Goal: Task Accomplishment & Management: Manage account settings

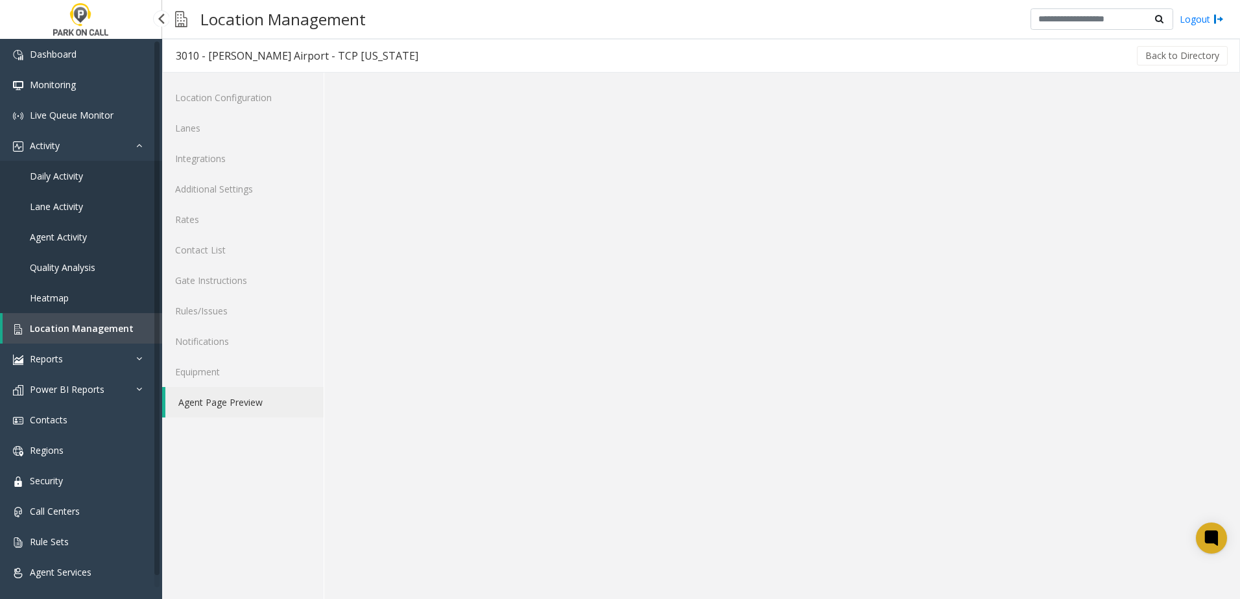
click at [98, 329] on span "Location Management" at bounding box center [82, 328] width 104 height 12
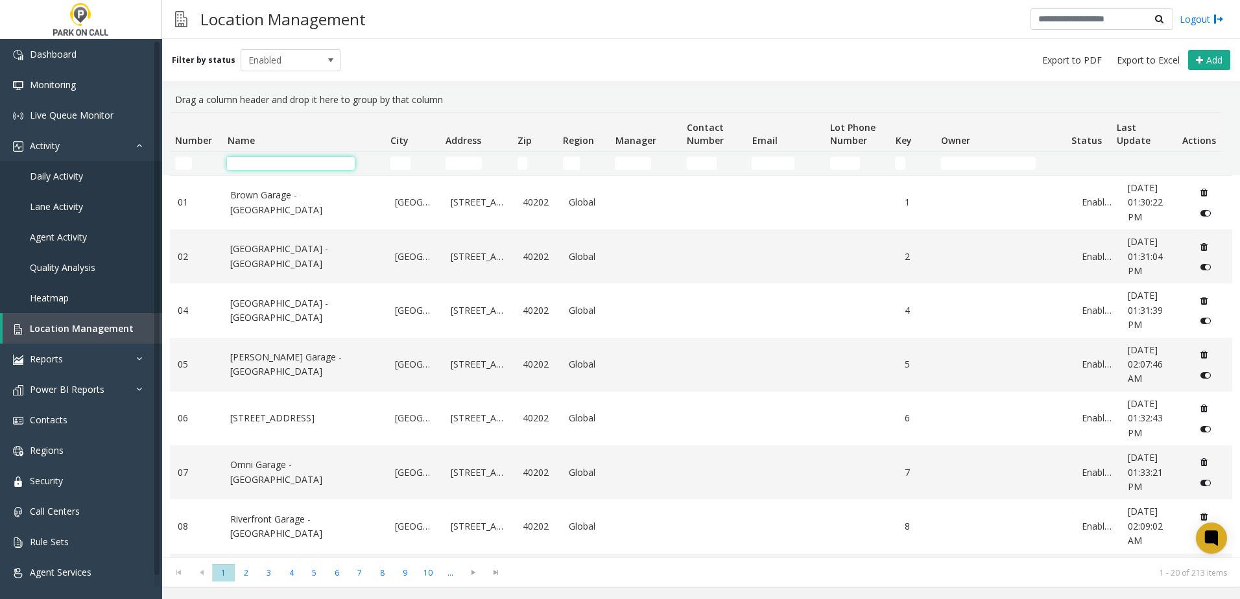
click at [273, 163] on input "Name Filter" at bounding box center [291, 163] width 128 height 13
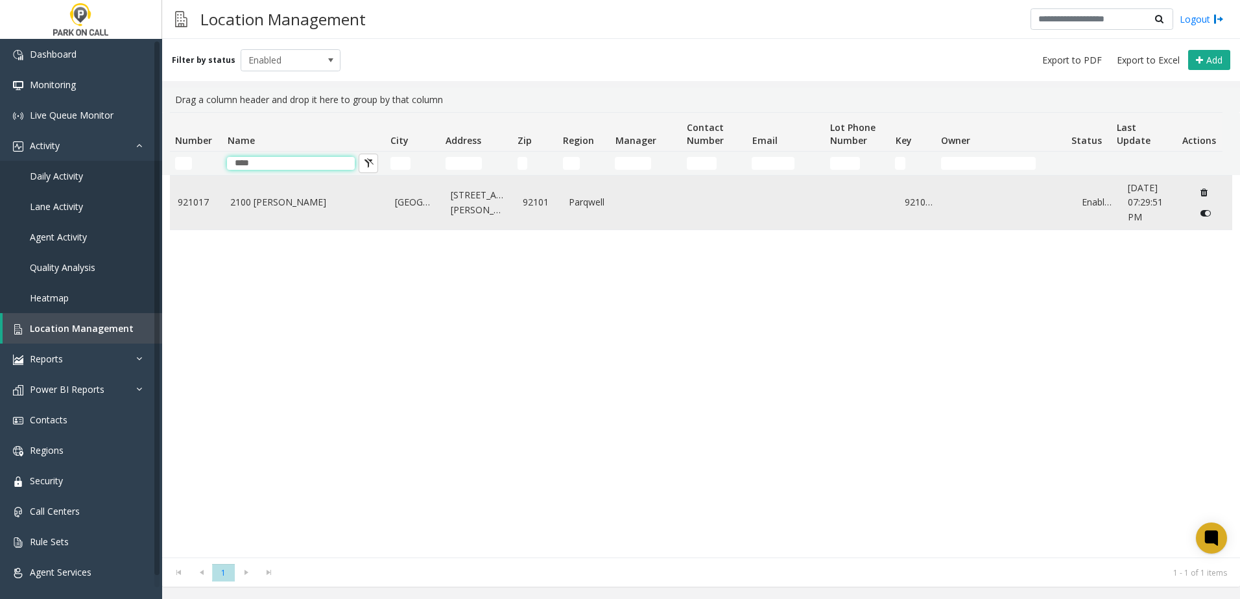
type input "****"
click at [234, 200] on link "2100 [PERSON_NAME]" at bounding box center [304, 202] width 149 height 14
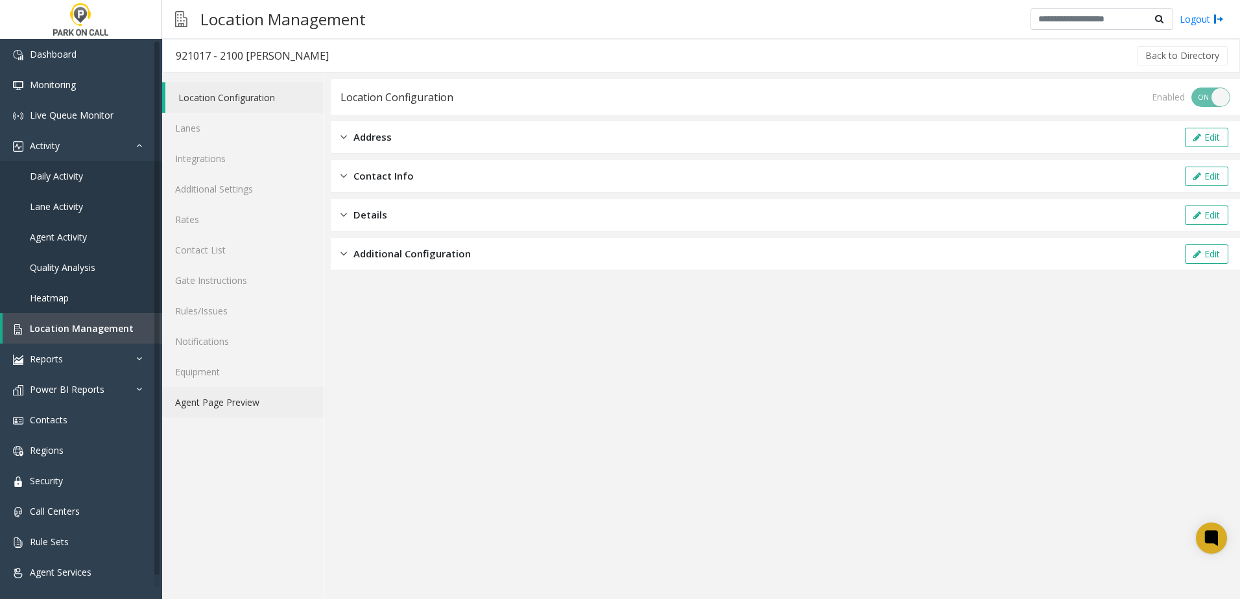
click at [217, 405] on link "Agent Page Preview" at bounding box center [242, 402] width 161 height 30
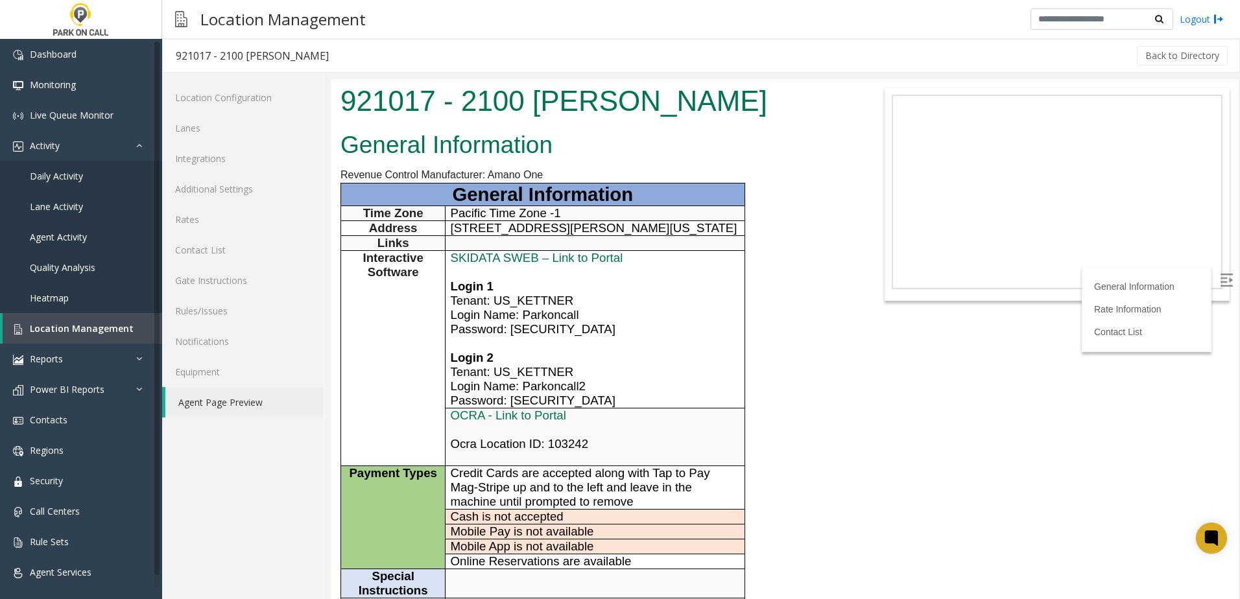
click at [514, 447] on span "Ocra Location ID: 103242" at bounding box center [520, 444] width 138 height 14
click at [512, 444] on span "Ocra Location ID: 103242" at bounding box center [520, 444] width 138 height 14
click at [507, 442] on span "Ocra Location ID: 103242" at bounding box center [520, 444] width 138 height 14
drag, startPoint x: 507, startPoint y: 442, endPoint x: 857, endPoint y: 464, distance: 351.6
click at [857, 464] on body "921017 - 2100 [PERSON_NAME] General Information Revenue Control Manufacturer: A…" at bounding box center [785, 339] width 908 height 520
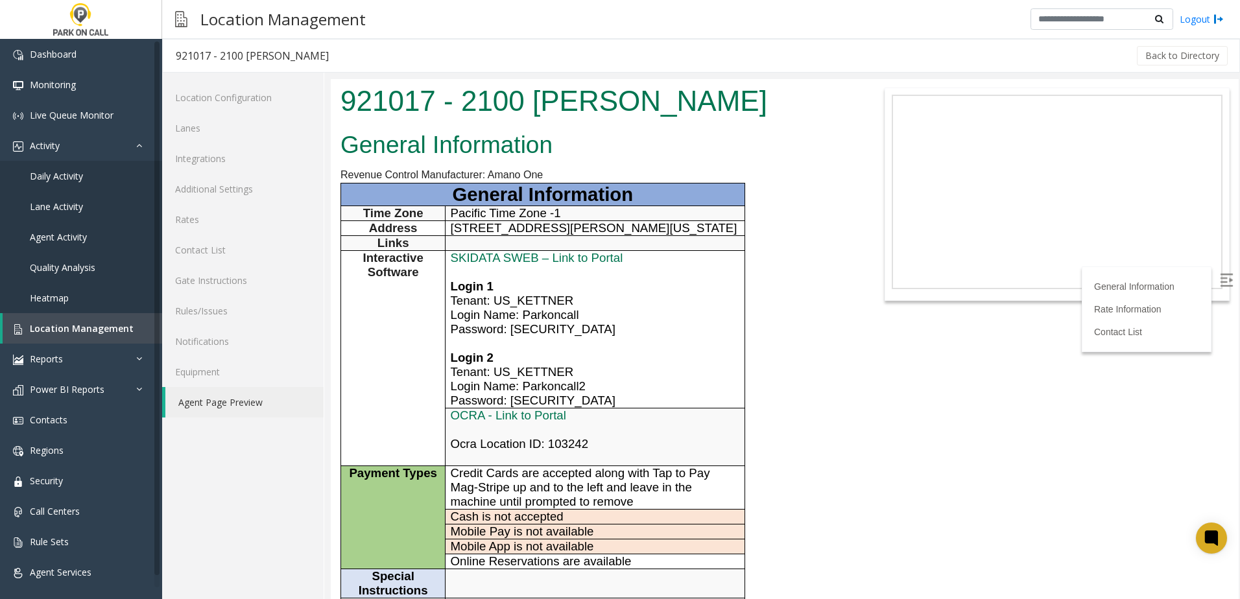
click at [203, 409] on link "Agent Page Preview" at bounding box center [244, 402] width 158 height 30
click at [213, 311] on link "Rules/Issues" at bounding box center [242, 311] width 161 height 30
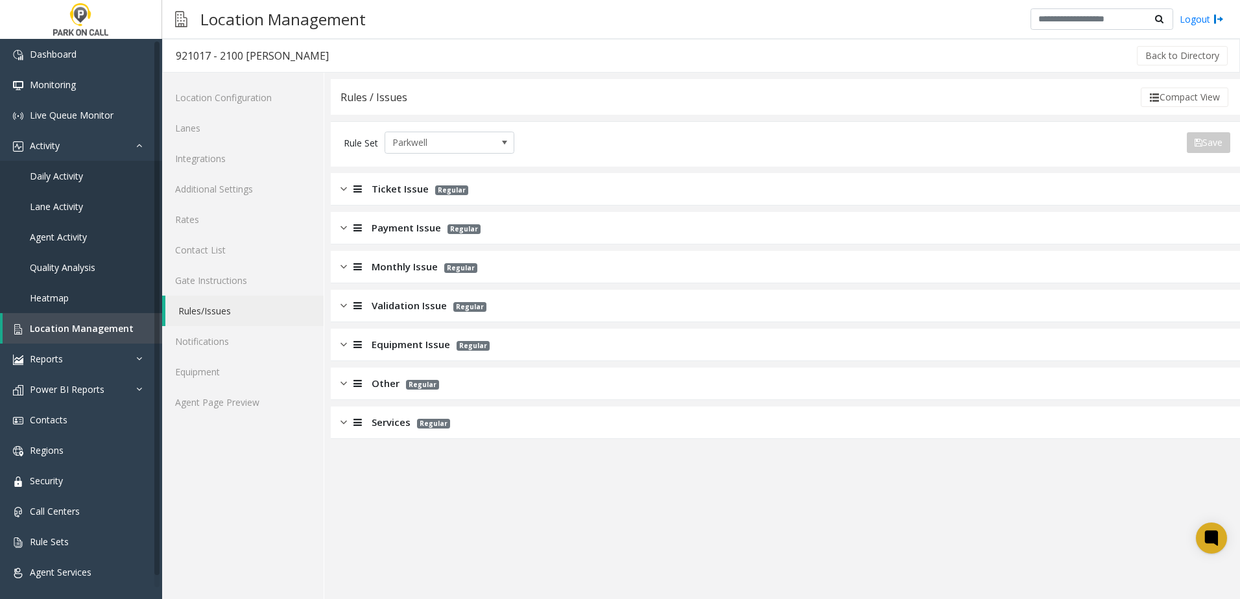
click at [399, 420] on span "Services" at bounding box center [391, 422] width 39 height 15
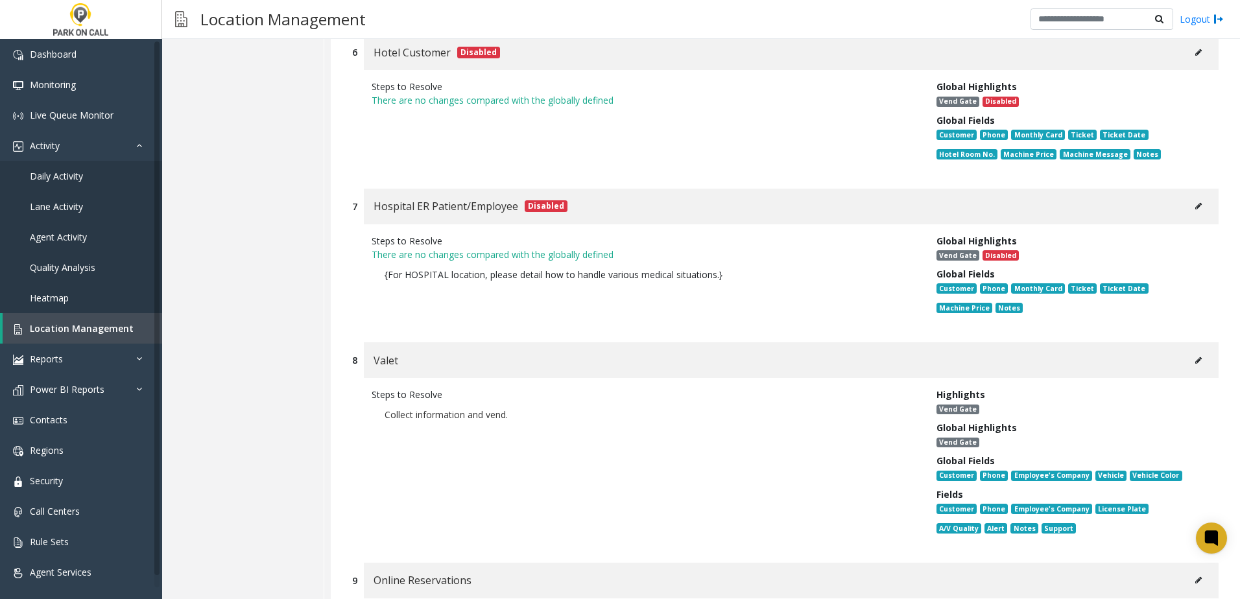
scroll to position [1751, 0]
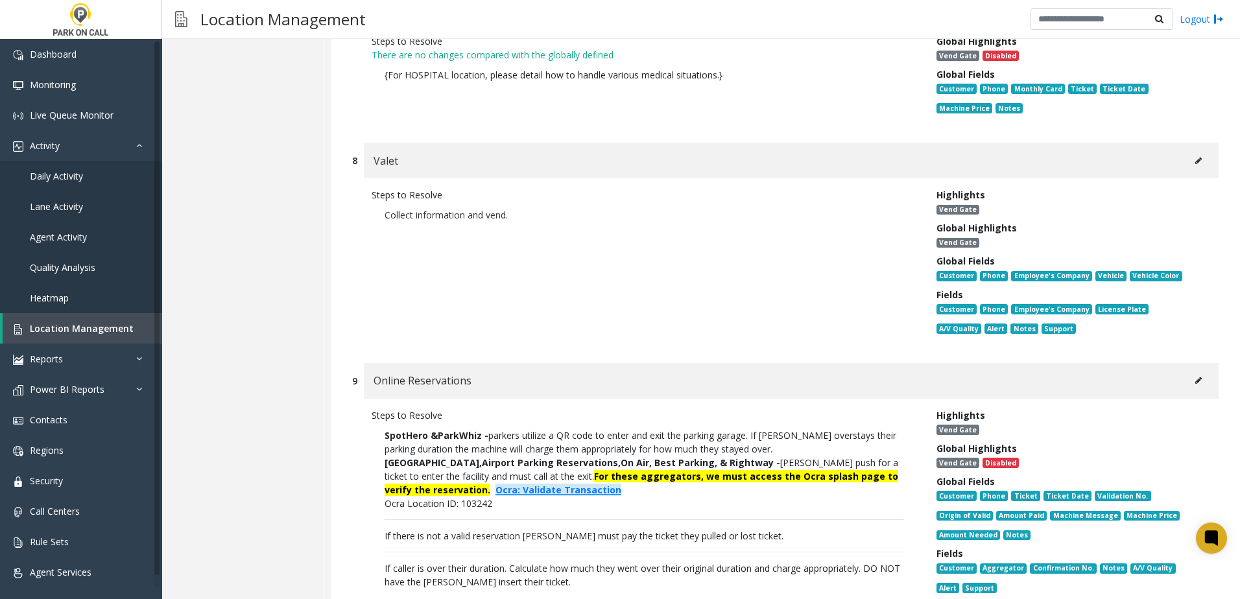
click at [1195, 377] on icon at bounding box center [1198, 381] width 6 height 8
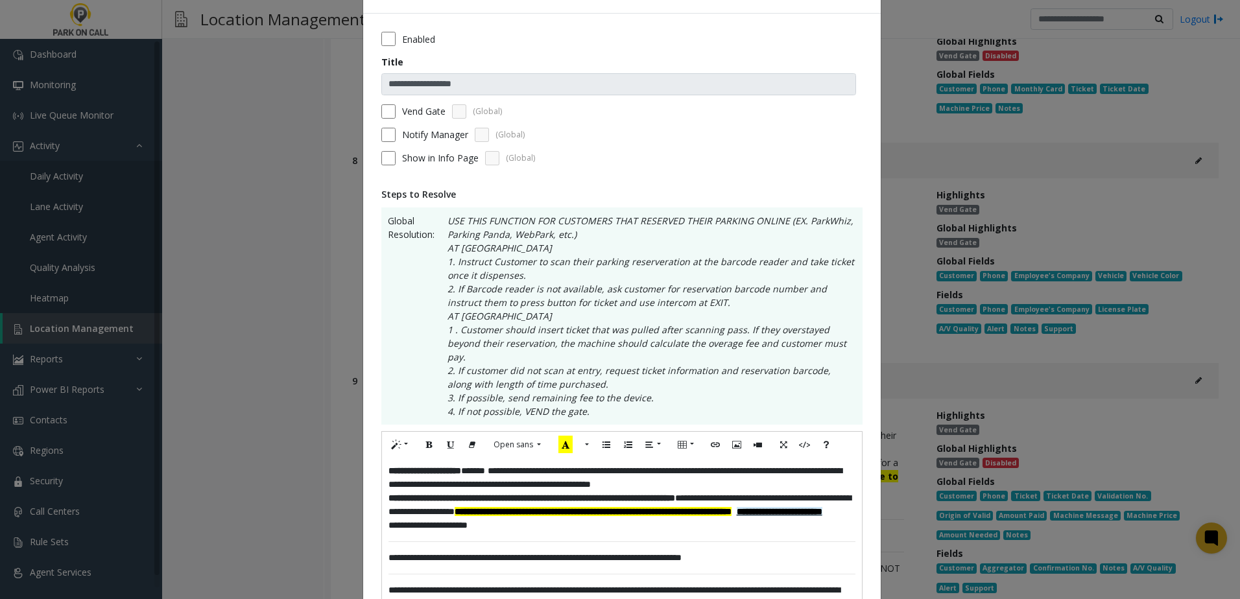
scroll to position [65, 0]
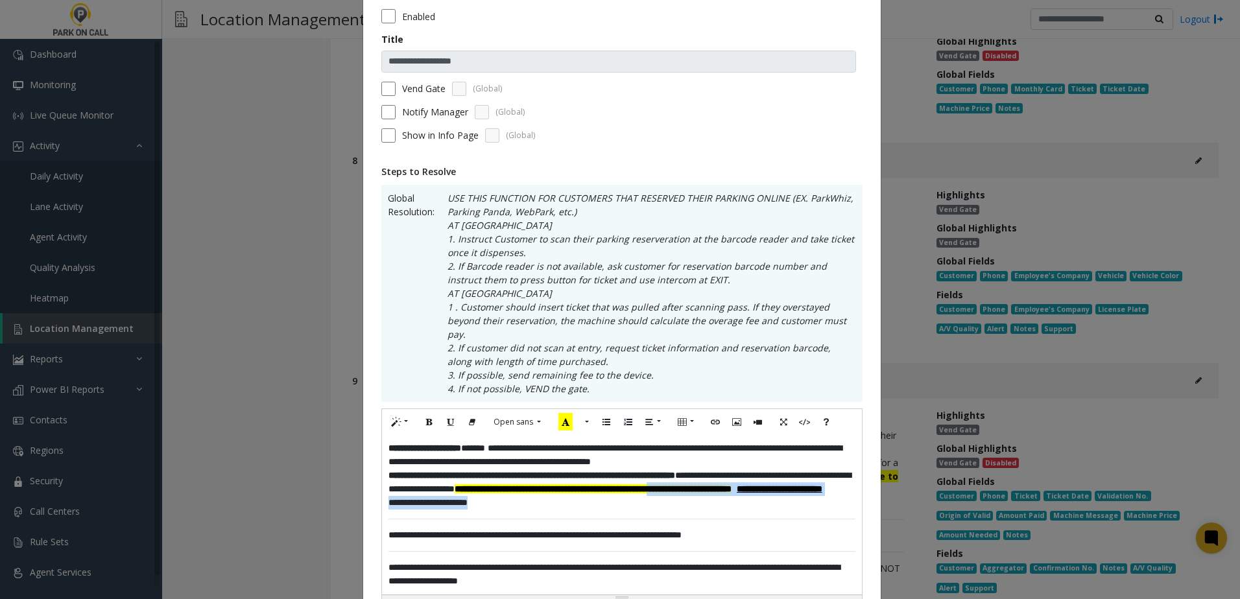
drag, startPoint x: 495, startPoint y: 507, endPoint x: 440, endPoint y: 487, distance: 58.1
click at [440, 487] on div "**********" at bounding box center [622, 515] width 480 height 160
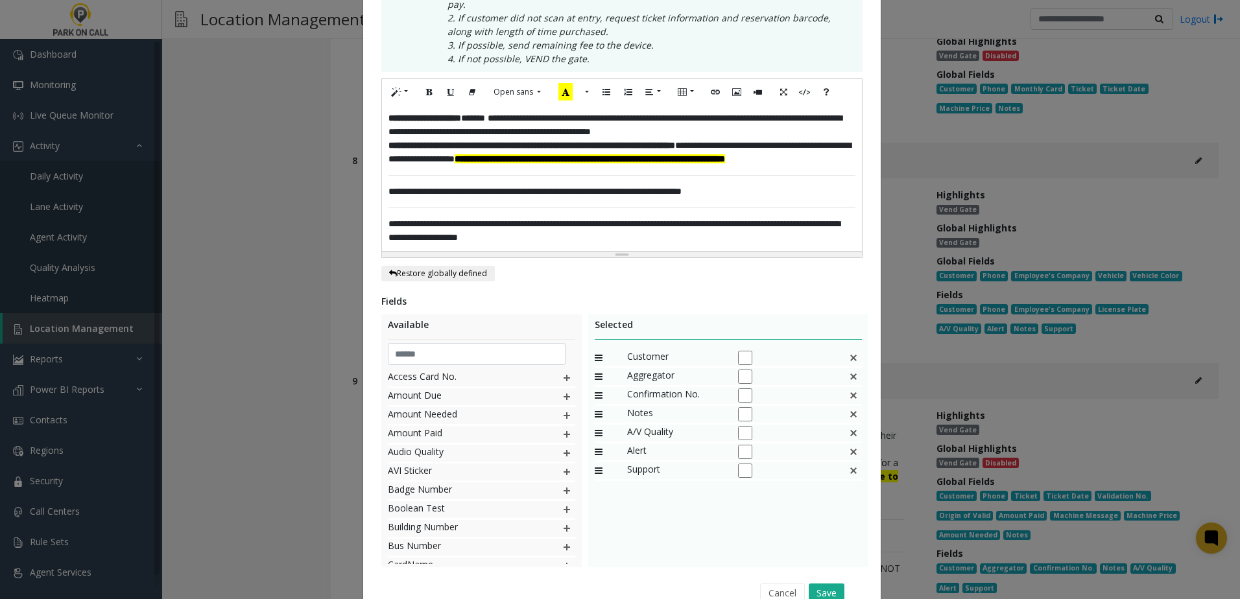
scroll to position [460, 0]
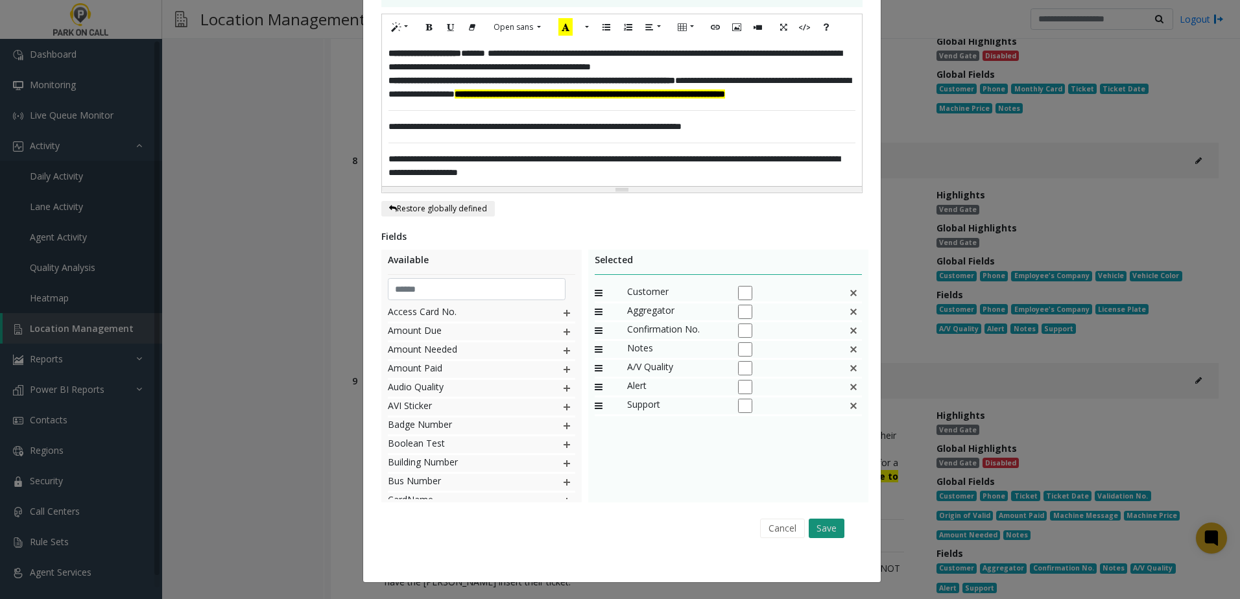
click at [833, 529] on button "Save" at bounding box center [827, 528] width 36 height 19
